Goal: Book appointment/travel/reservation

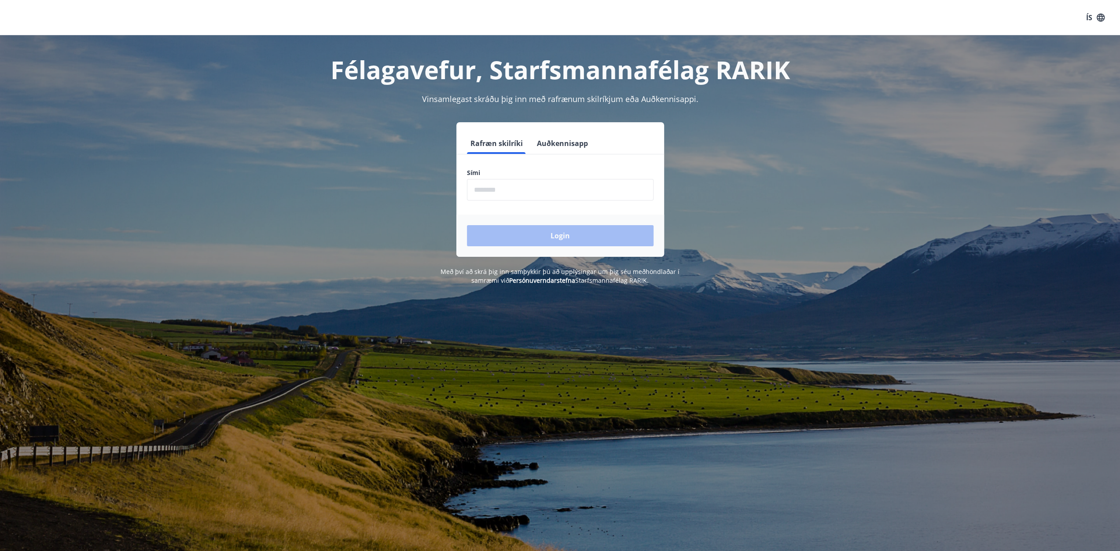
click at [519, 191] on input "phone" at bounding box center [560, 190] width 187 height 22
type input "********"
click at [550, 233] on button "Login" at bounding box center [560, 235] width 187 height 21
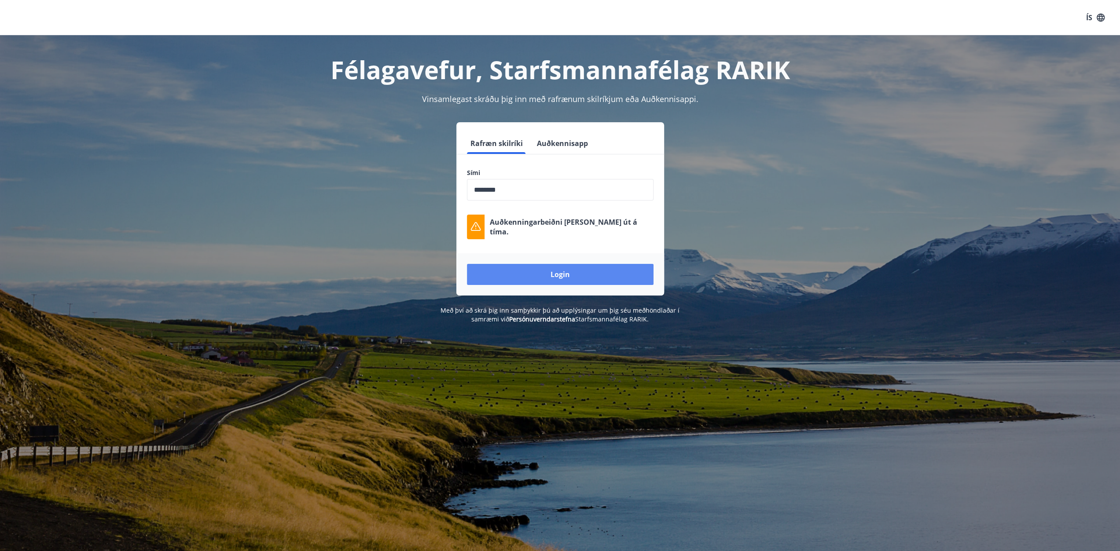
click at [557, 275] on button "Login" at bounding box center [560, 274] width 187 height 21
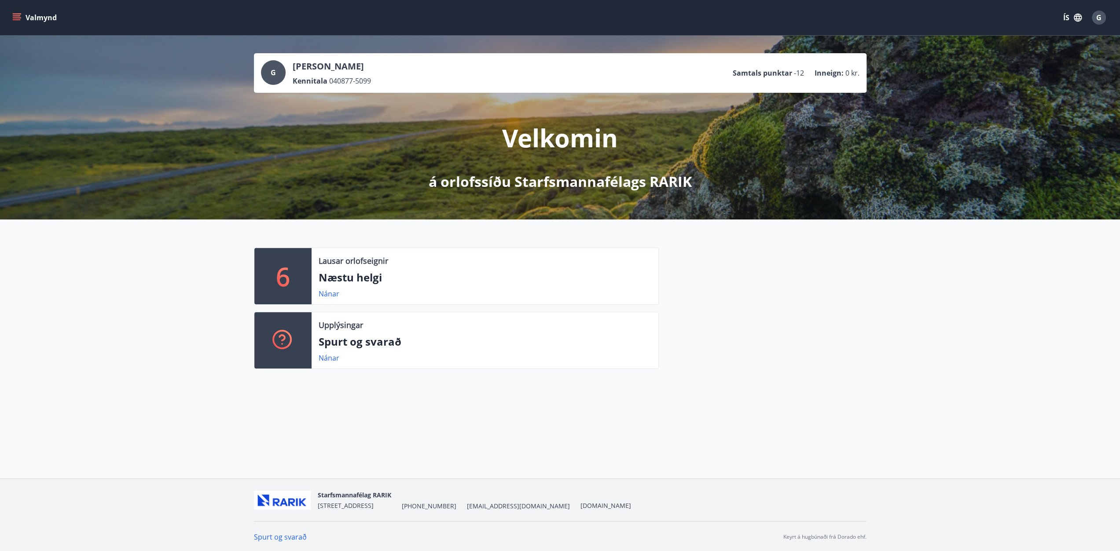
click at [12, 20] on icon "menu" at bounding box center [16, 17] width 9 height 9
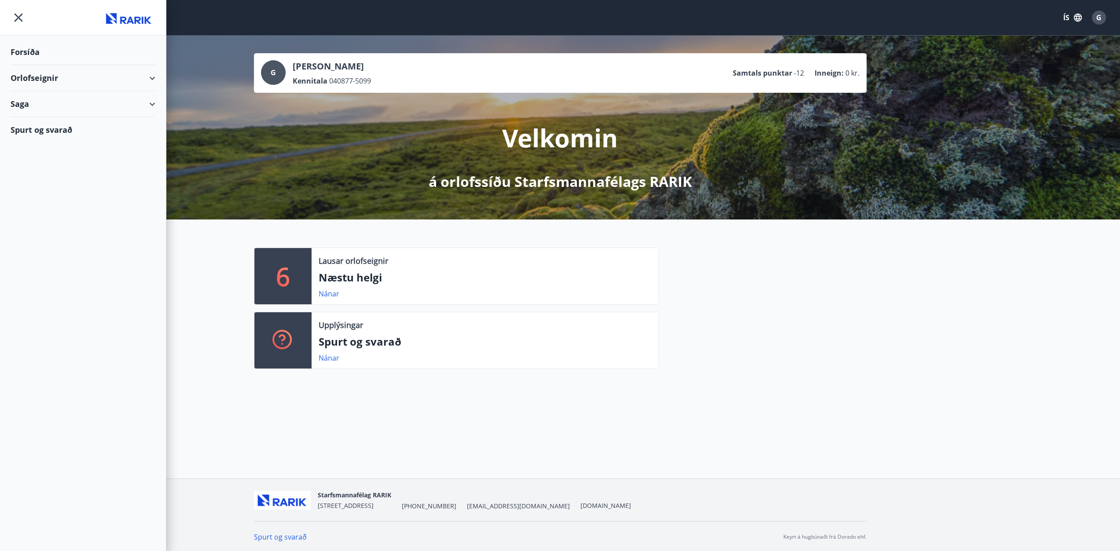
click at [48, 77] on div "Orlofseignir" at bounding box center [83, 78] width 145 height 26
click at [31, 99] on div "Framboð" at bounding box center [83, 100] width 131 height 18
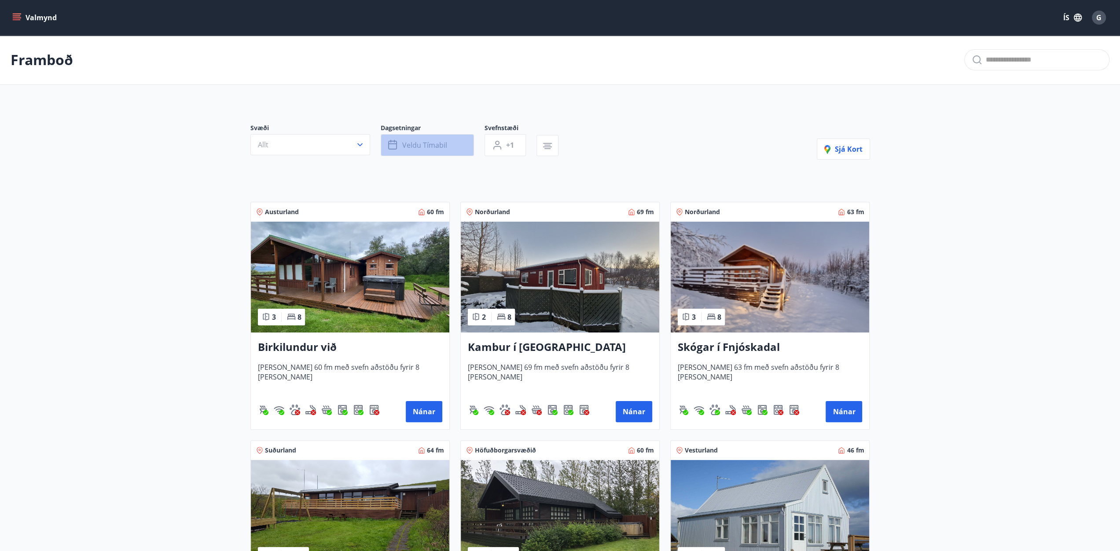
click at [436, 143] on span "Veldu tímabil" at bounding box center [424, 145] width 45 height 10
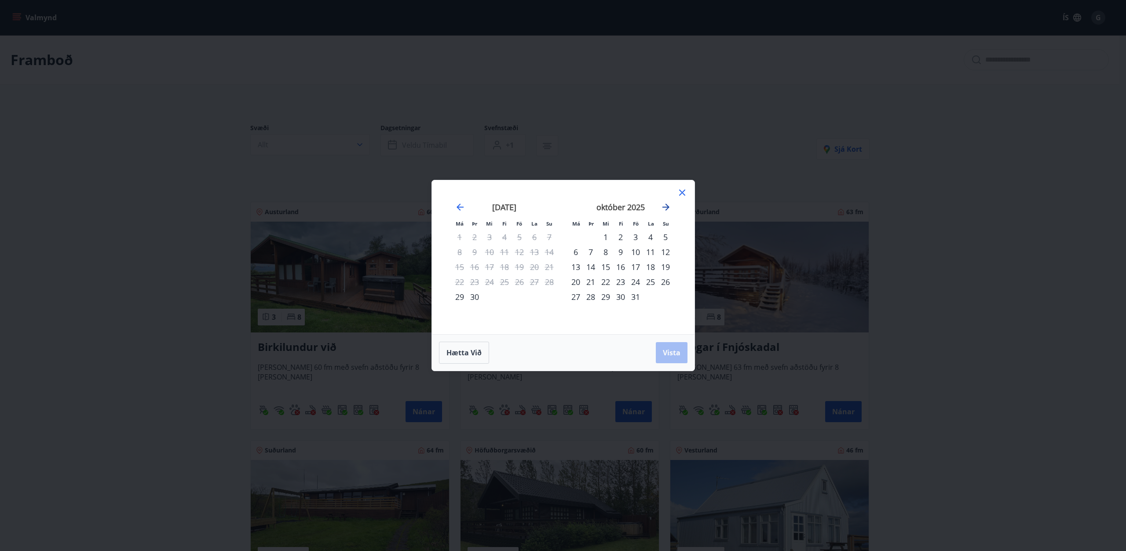
click at [666, 209] on icon "Move forward to switch to the next month." at bounding box center [666, 207] width 11 height 11
click at [666, 206] on icon "Move forward to switch to the next month." at bounding box center [666, 207] width 11 height 11
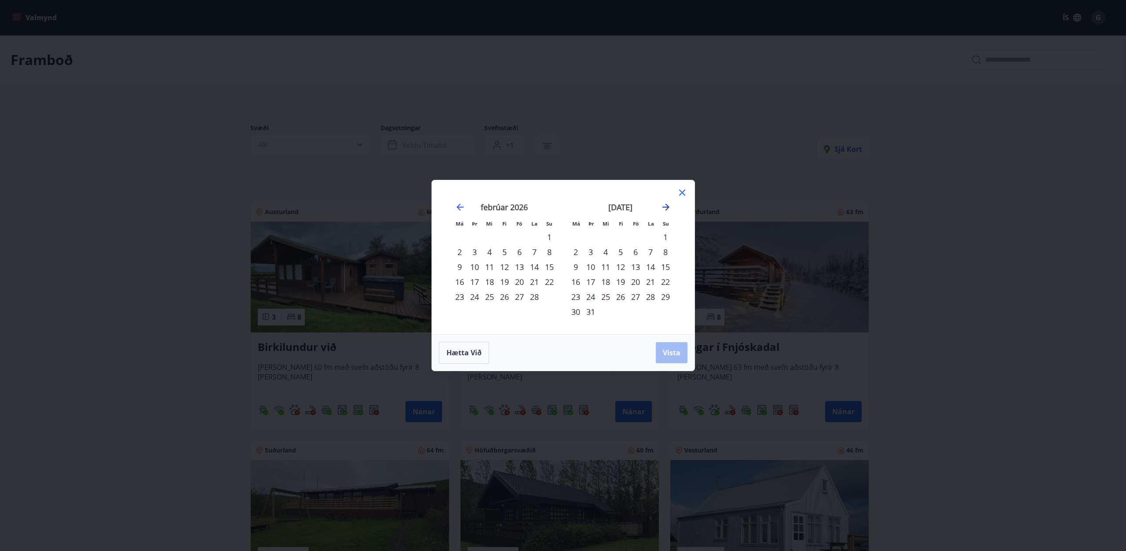
click at [666, 206] on icon "Move forward to switch to the next month." at bounding box center [666, 207] width 11 height 11
click at [681, 194] on icon at bounding box center [682, 192] width 11 height 11
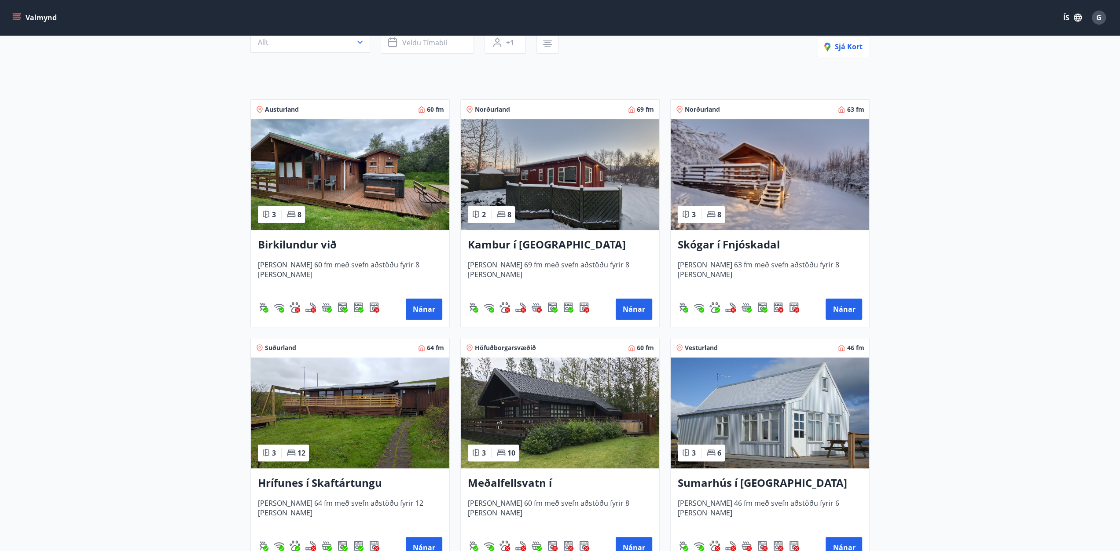
scroll to position [264, 0]
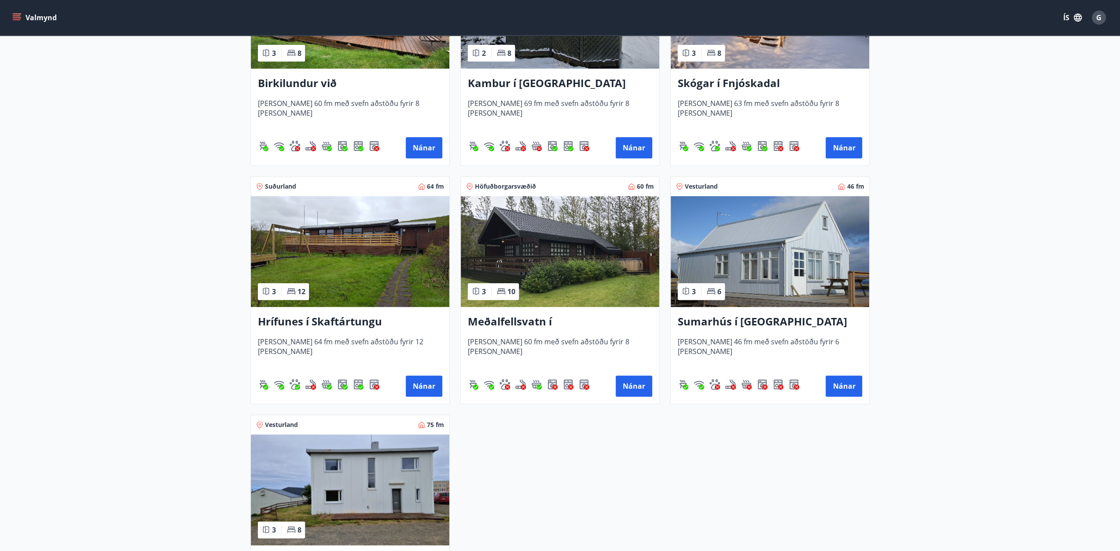
click at [546, 322] on h3 "Meðalfellsvatn í Kjós" at bounding box center [560, 322] width 184 height 16
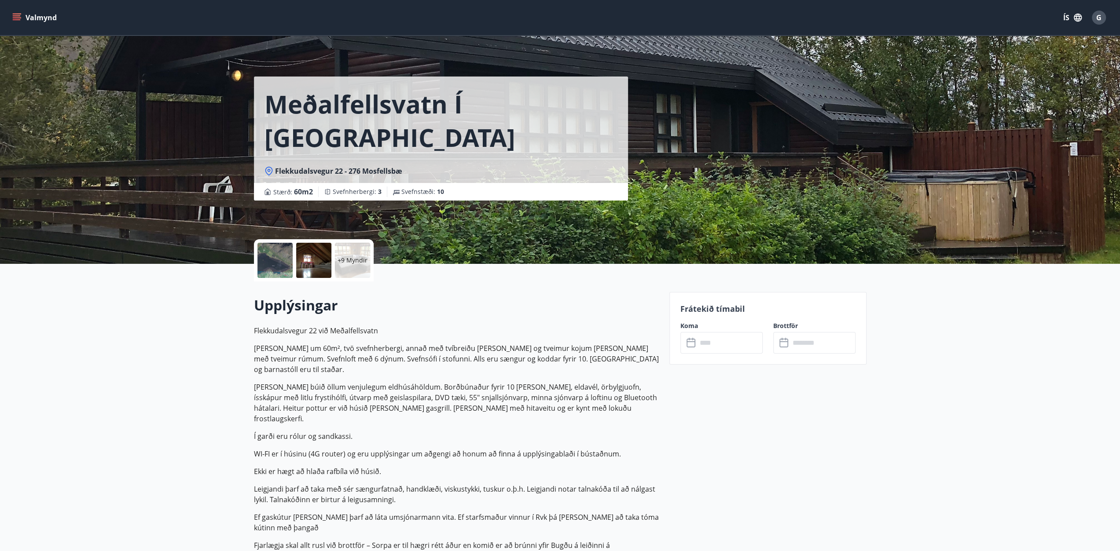
click at [274, 264] on div at bounding box center [274, 260] width 35 height 35
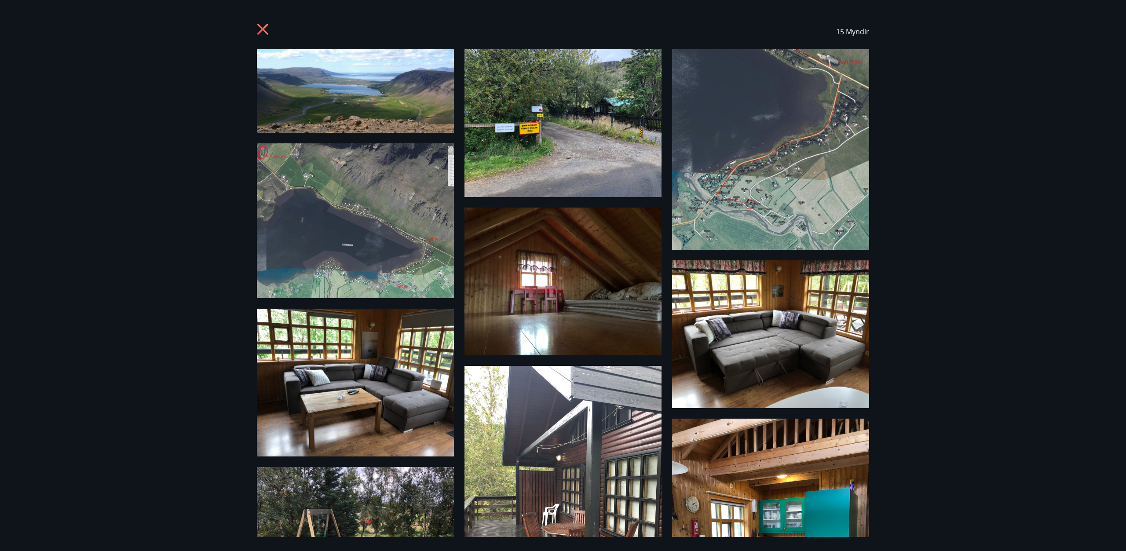
click at [267, 32] on icon at bounding box center [264, 30] width 14 height 14
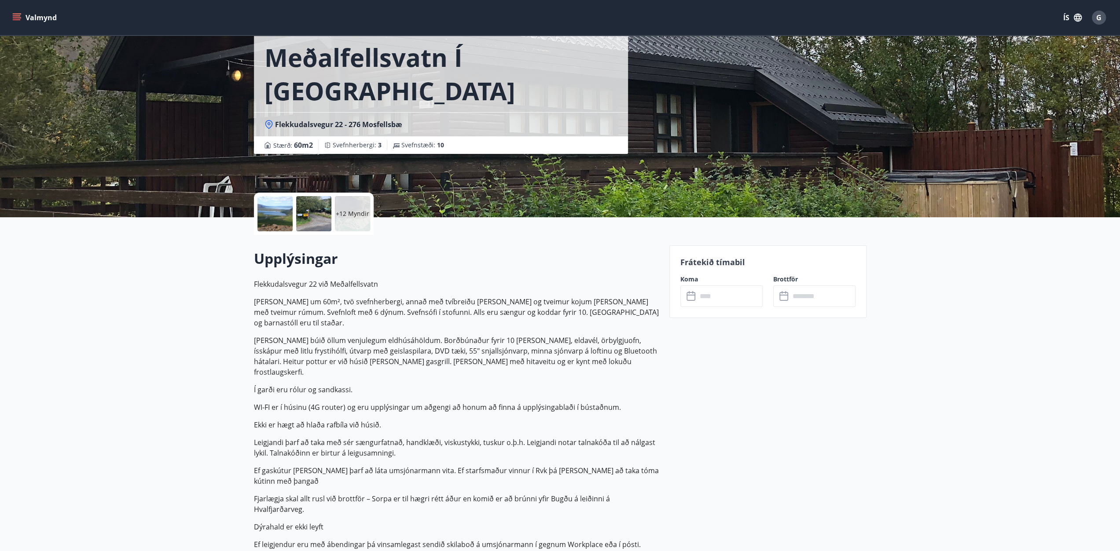
scroll to position [44, 0]
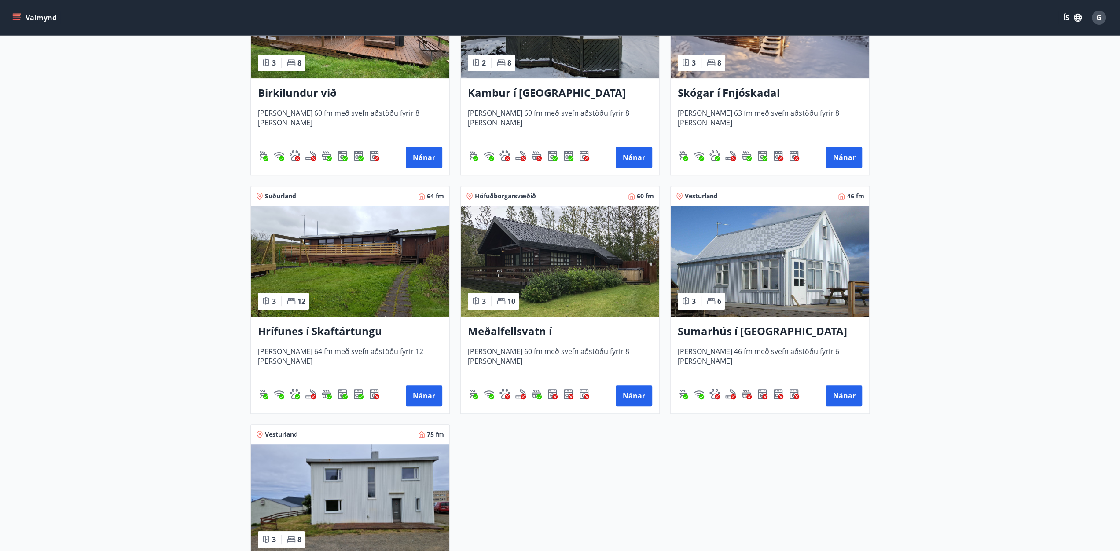
scroll to position [176, 0]
